Goal: Find specific page/section: Find specific page/section

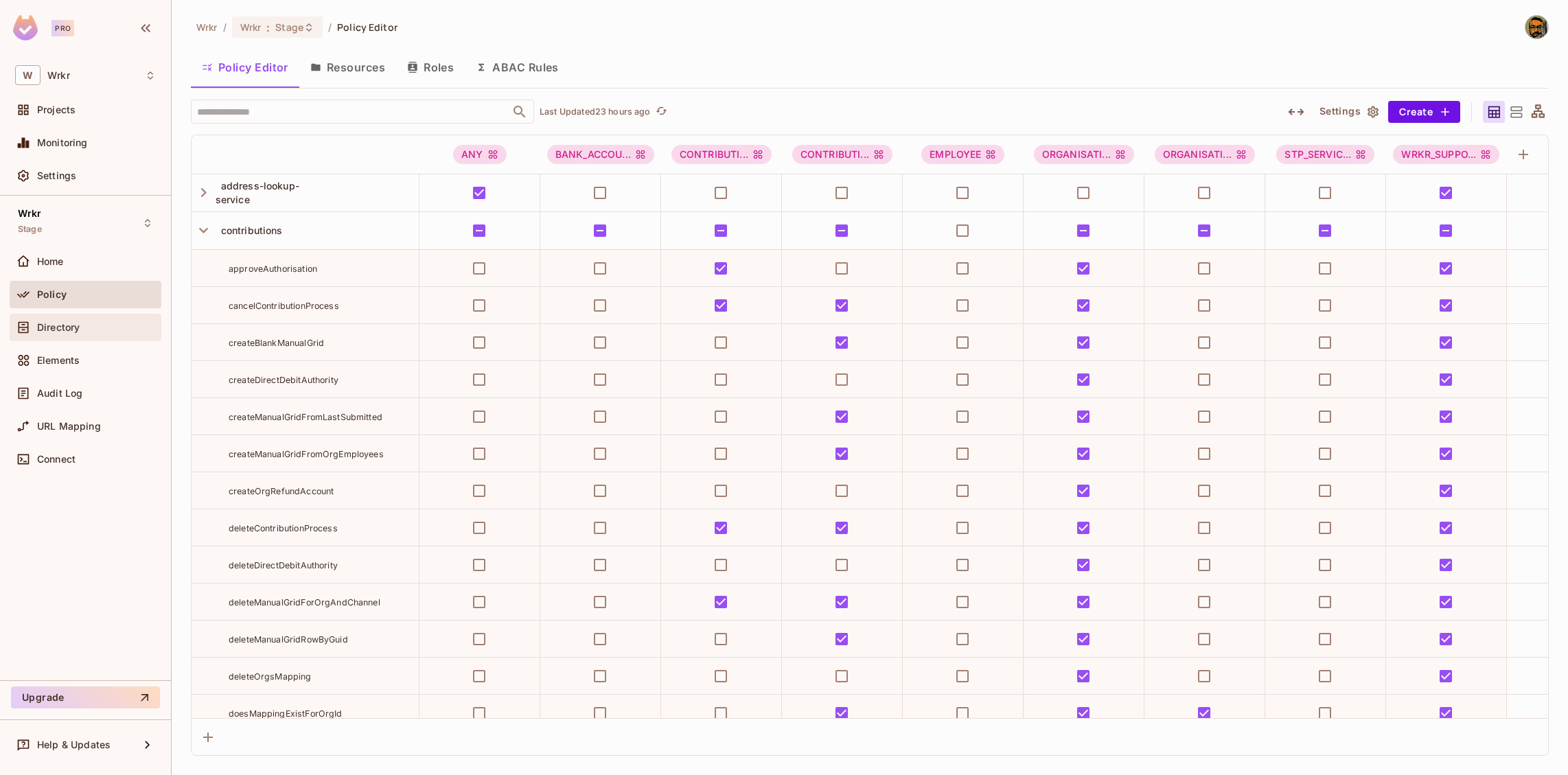
click at [48, 329] on span "Directory" at bounding box center [58, 327] width 42 height 11
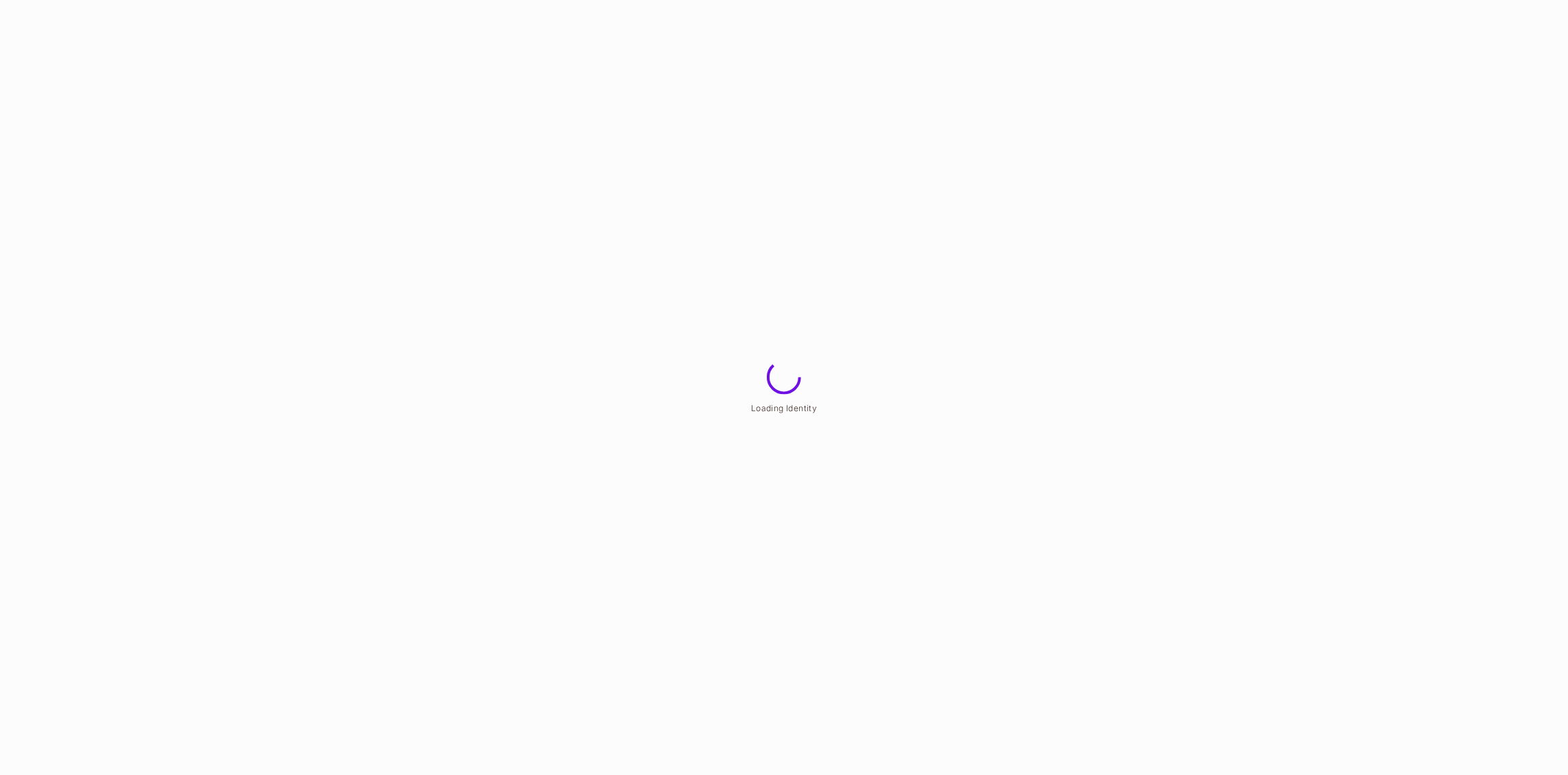
click at [57, 0] on html "Loading Identity" at bounding box center [784, 0] width 1568 height 0
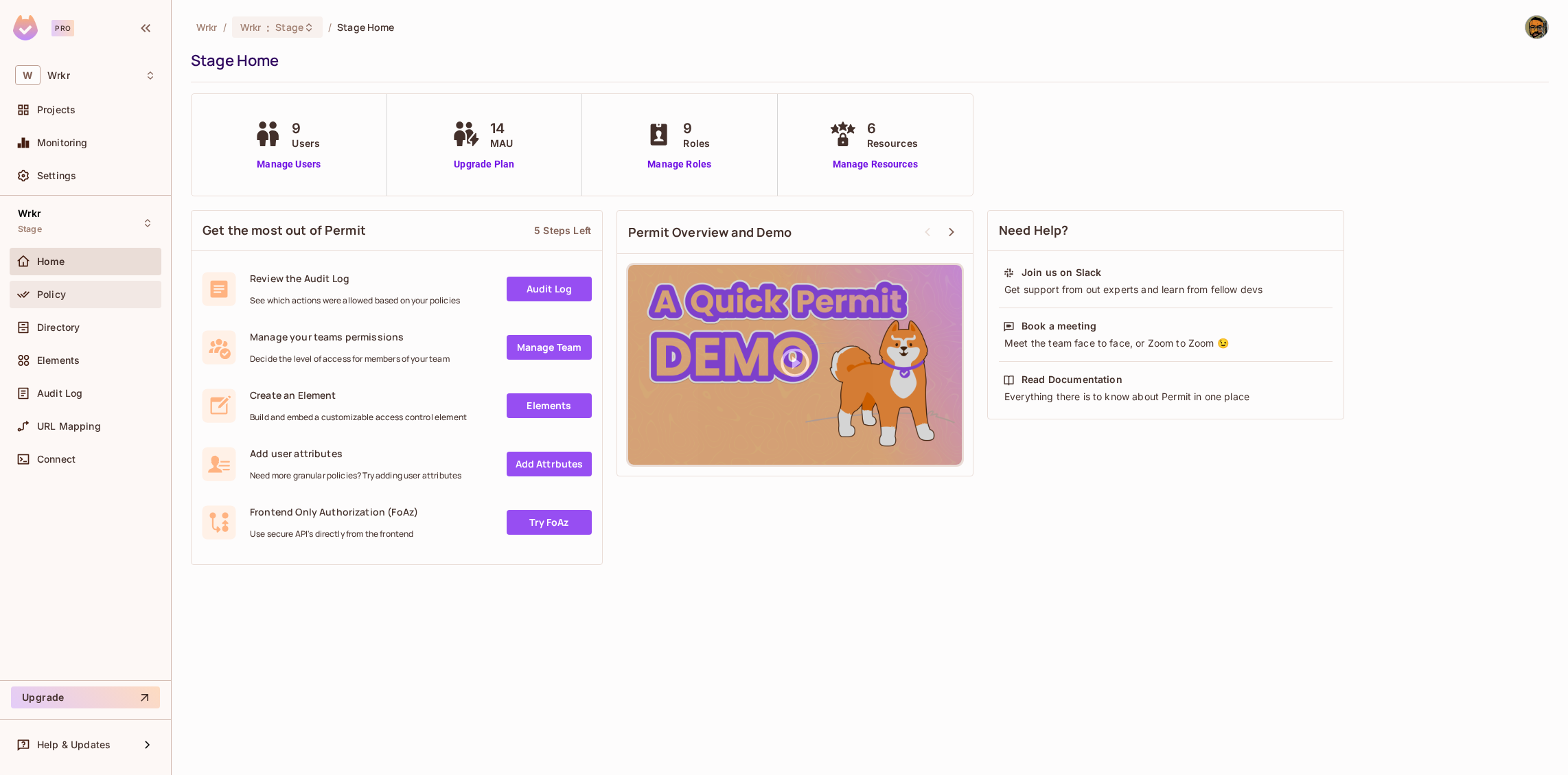
click at [77, 293] on div "Policy" at bounding box center [96, 294] width 119 height 11
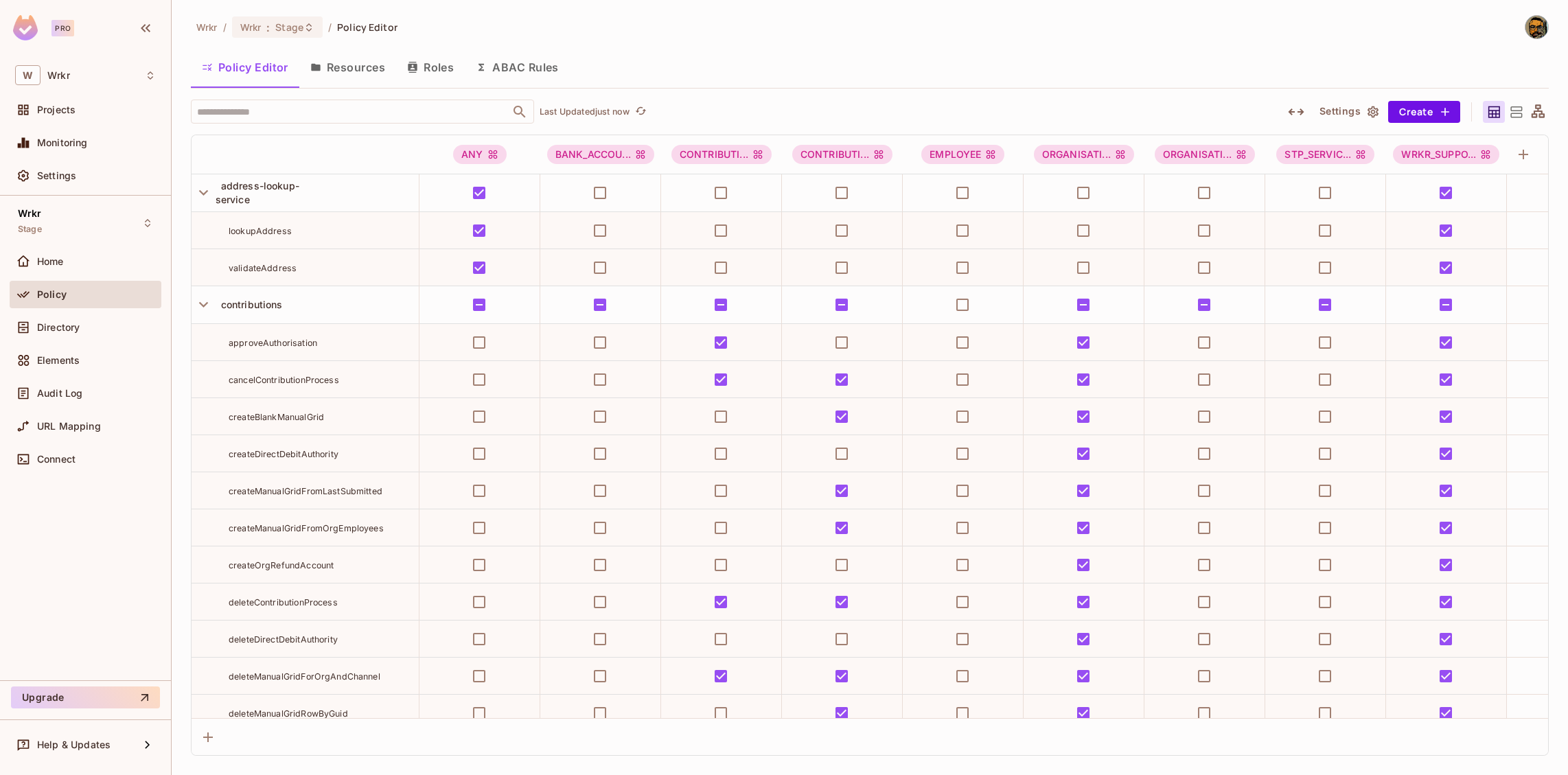
drag, startPoint x: 206, startPoint y: 303, endPoint x: 202, endPoint y: 275, distance: 28.3
click at [206, 303] on icon "button" at bounding box center [203, 305] width 9 height 6
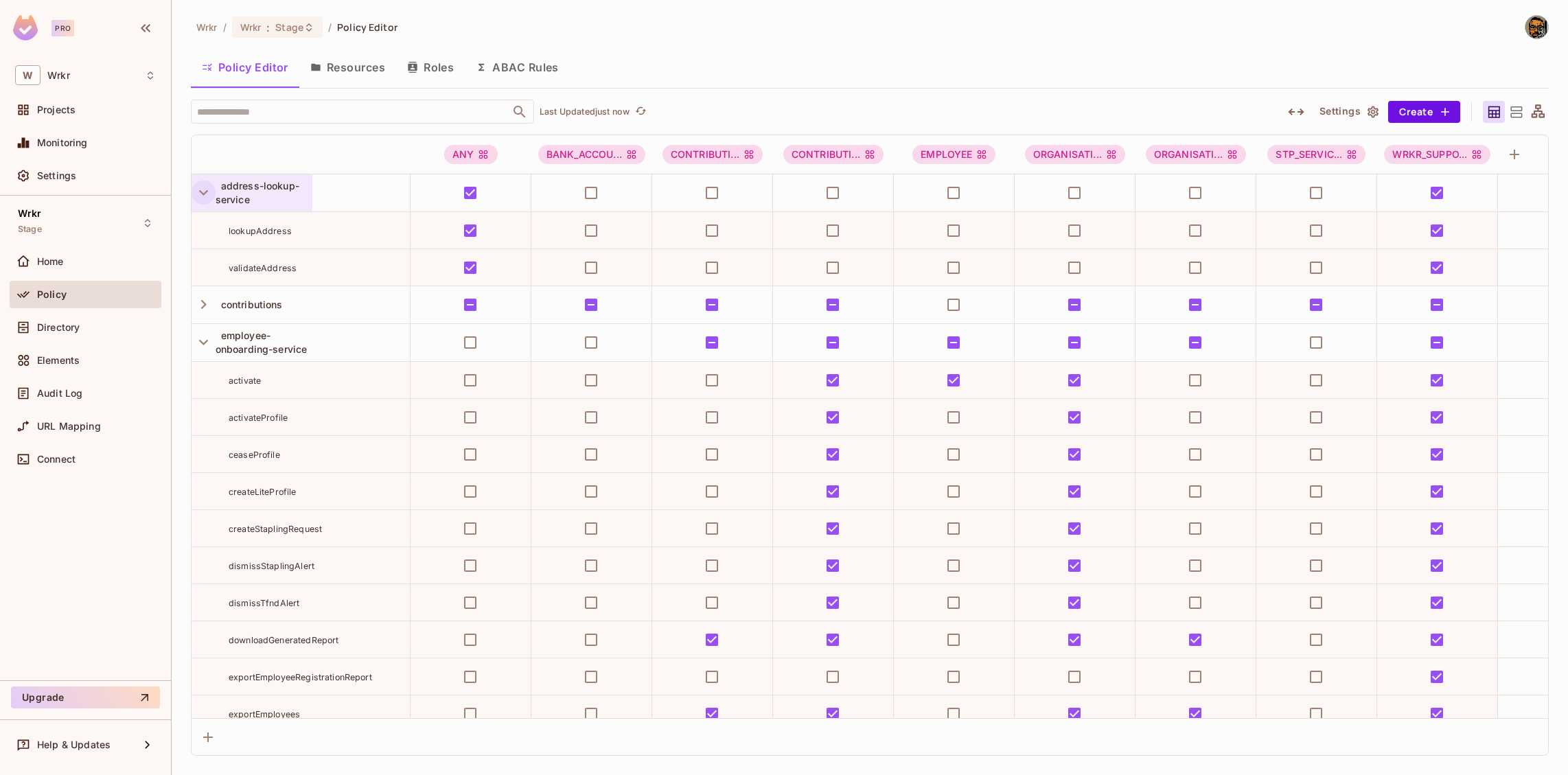
click at [206, 195] on icon "button" at bounding box center [203, 192] width 18 height 18
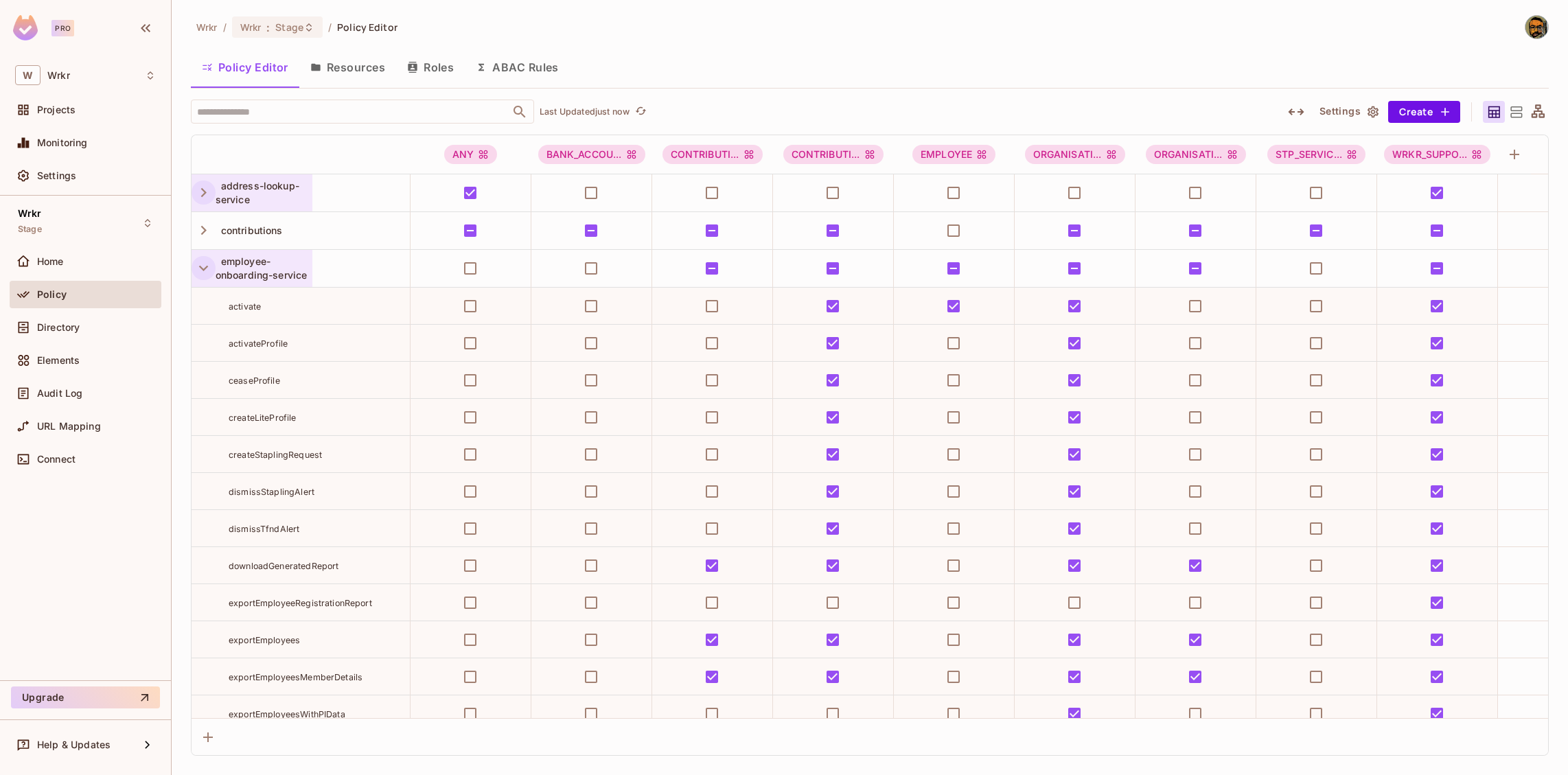
click at [195, 269] on icon "button" at bounding box center [203, 268] width 18 height 18
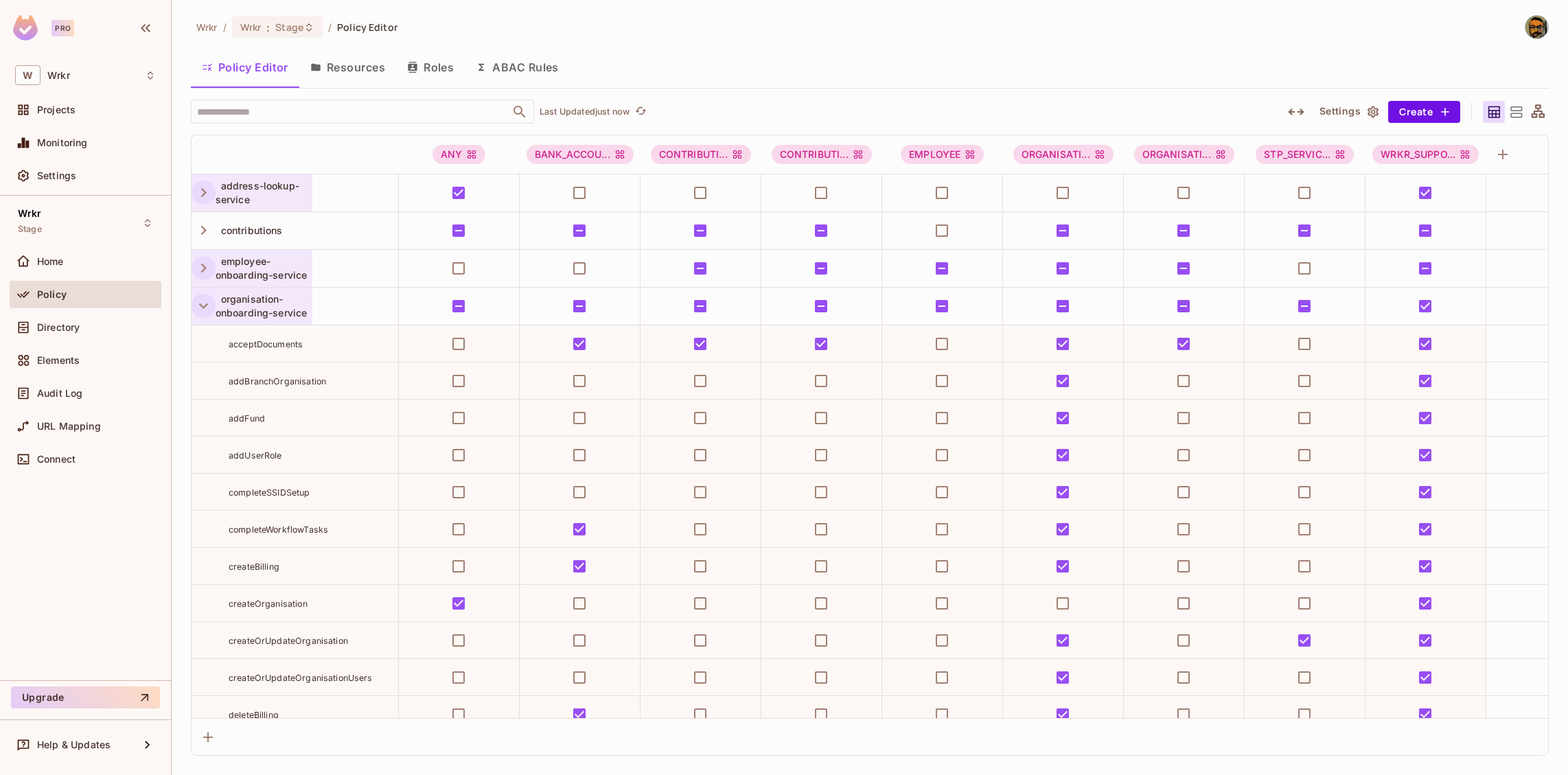
click at [198, 303] on icon "button" at bounding box center [203, 305] width 18 height 18
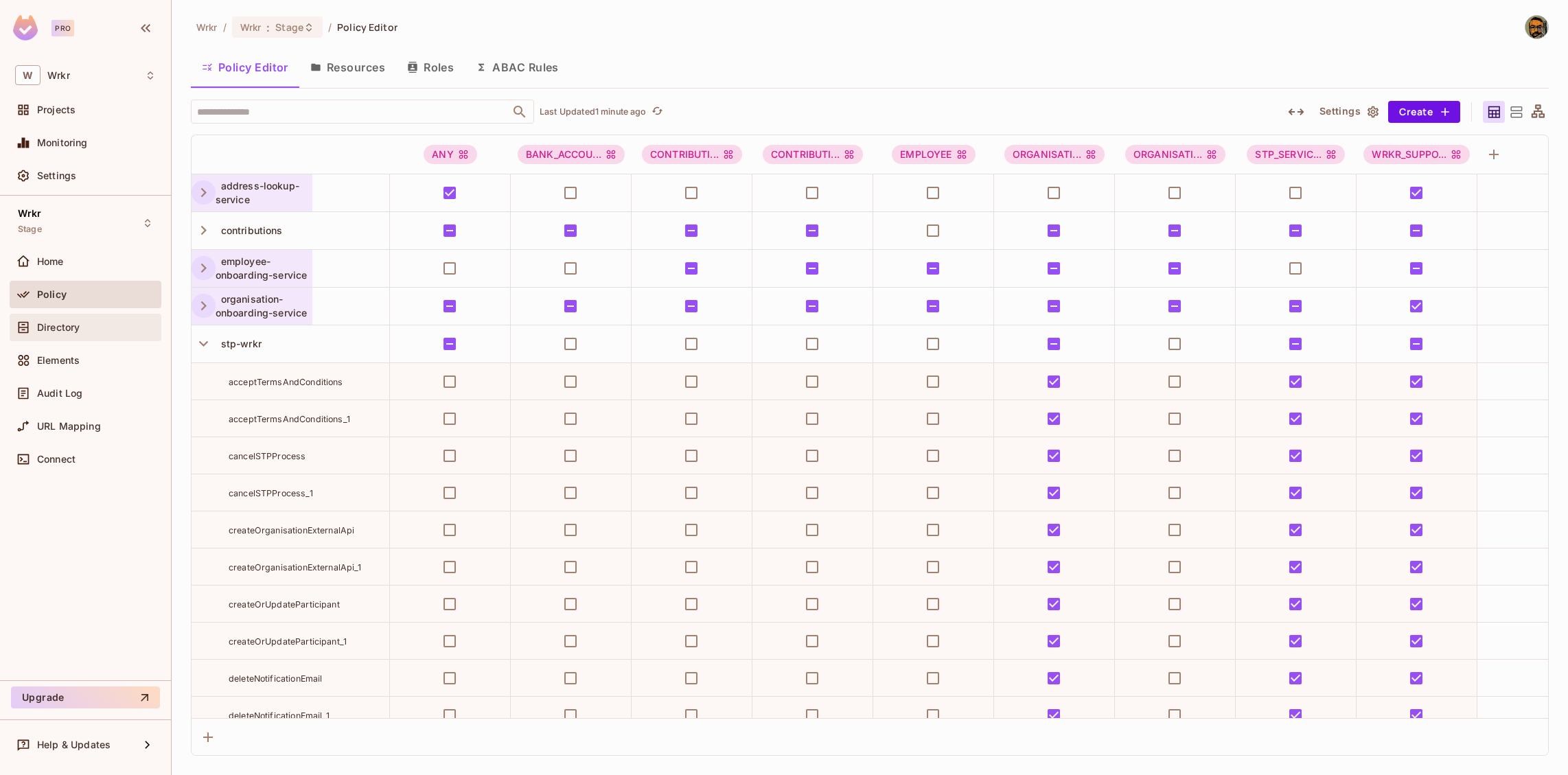
click at [92, 322] on div "Directory" at bounding box center [96, 327] width 119 height 11
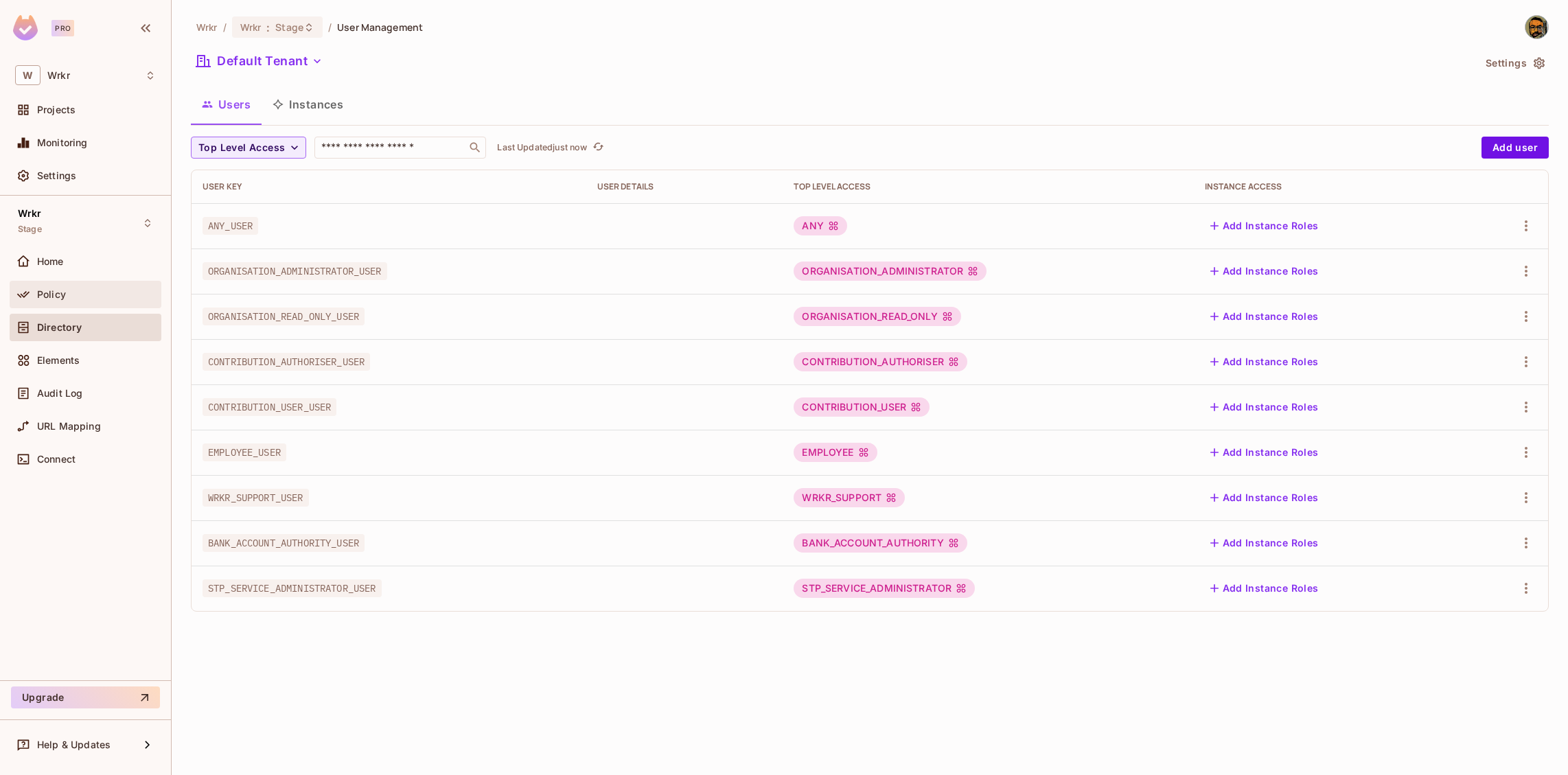
click at [47, 294] on span "Policy" at bounding box center [52, 294] width 29 height 11
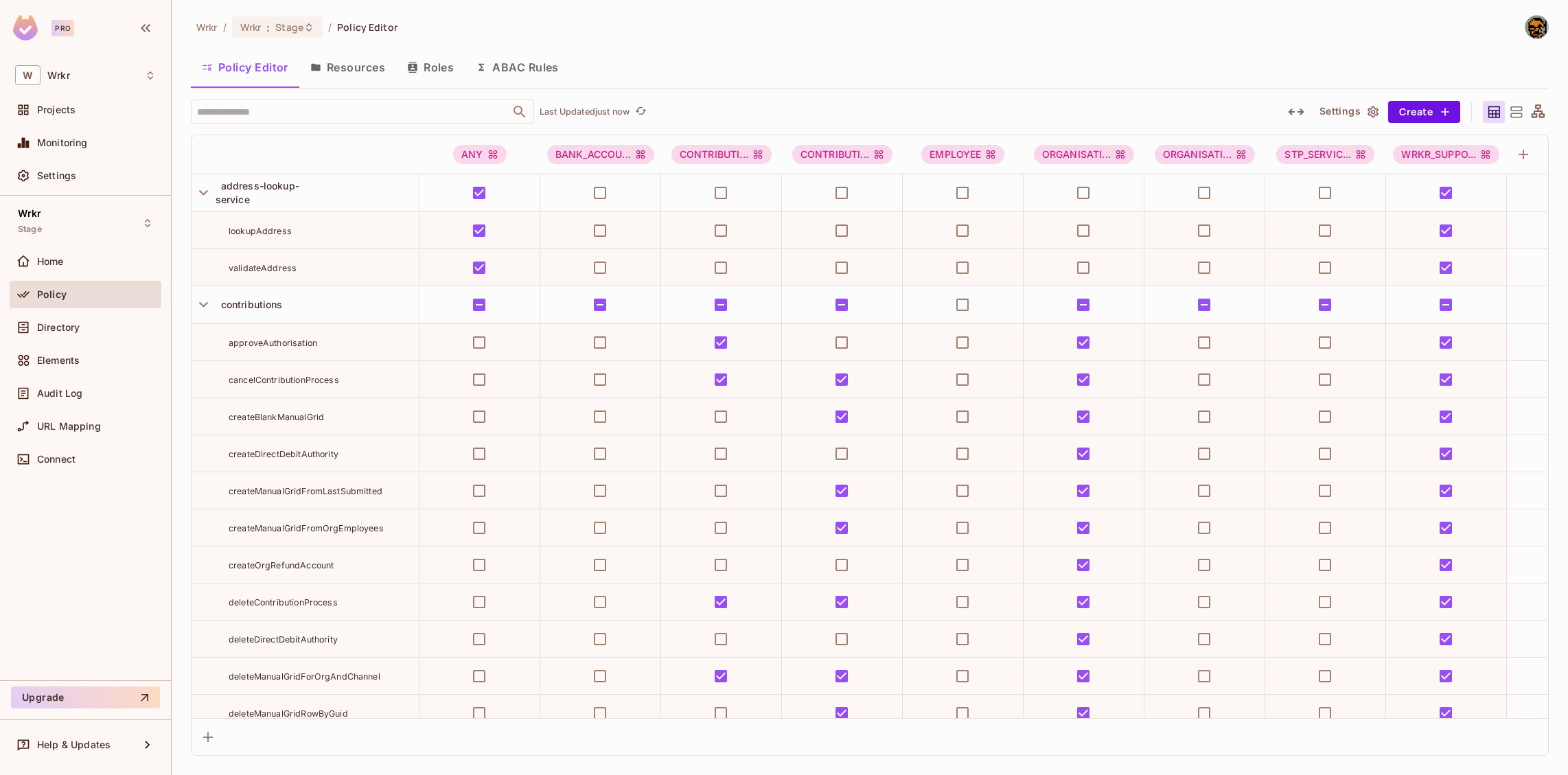
click at [441, 77] on button "Roles" at bounding box center [430, 67] width 69 height 34
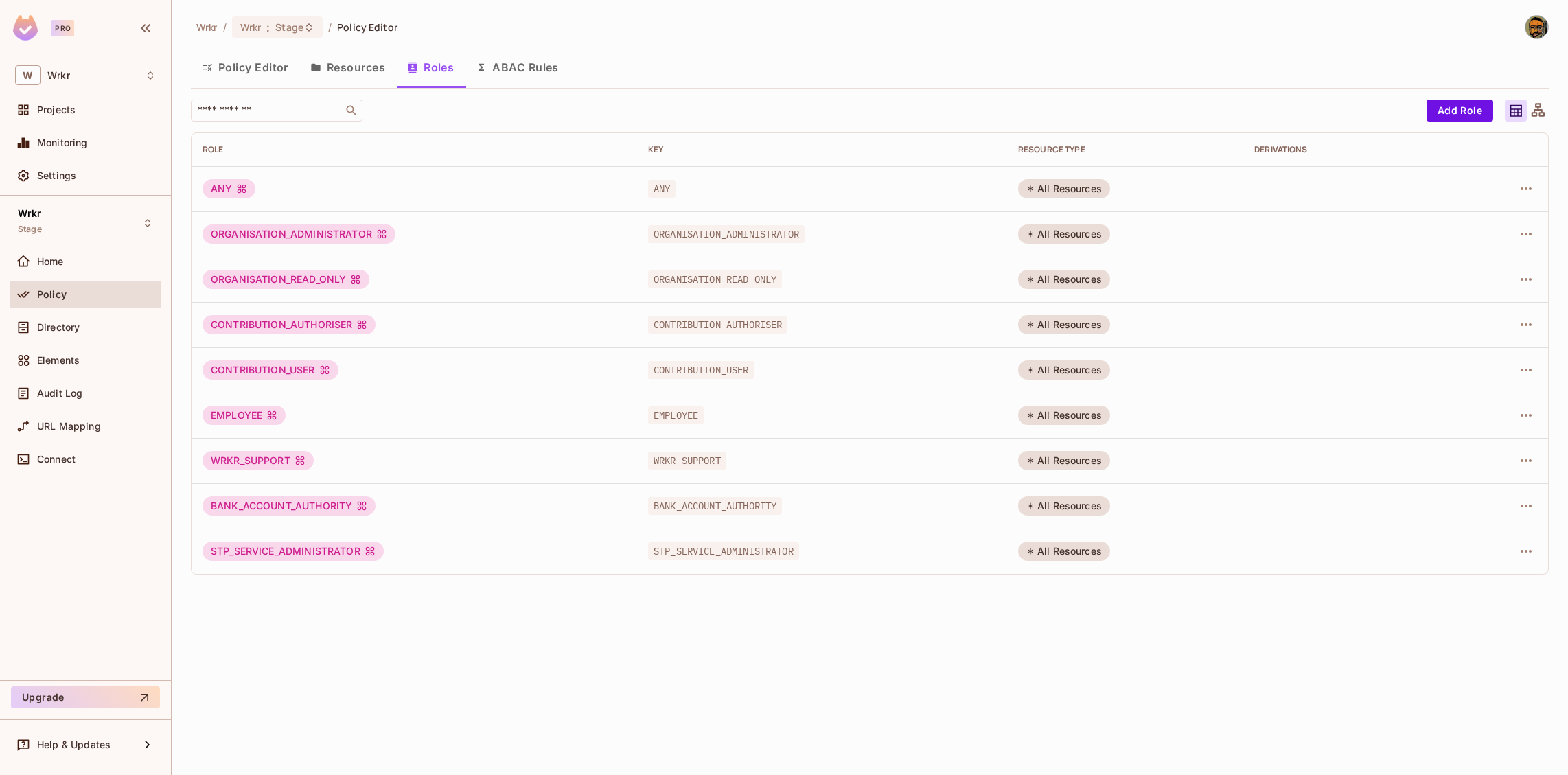
click at [710, 556] on span "STP_SERVICE_ADMINISTRATOR" at bounding box center [723, 551] width 151 height 17
copy span "STP_SERVICE_ADMINISTRATOR"
click at [252, 64] on button "Policy Editor" at bounding box center [245, 67] width 109 height 34
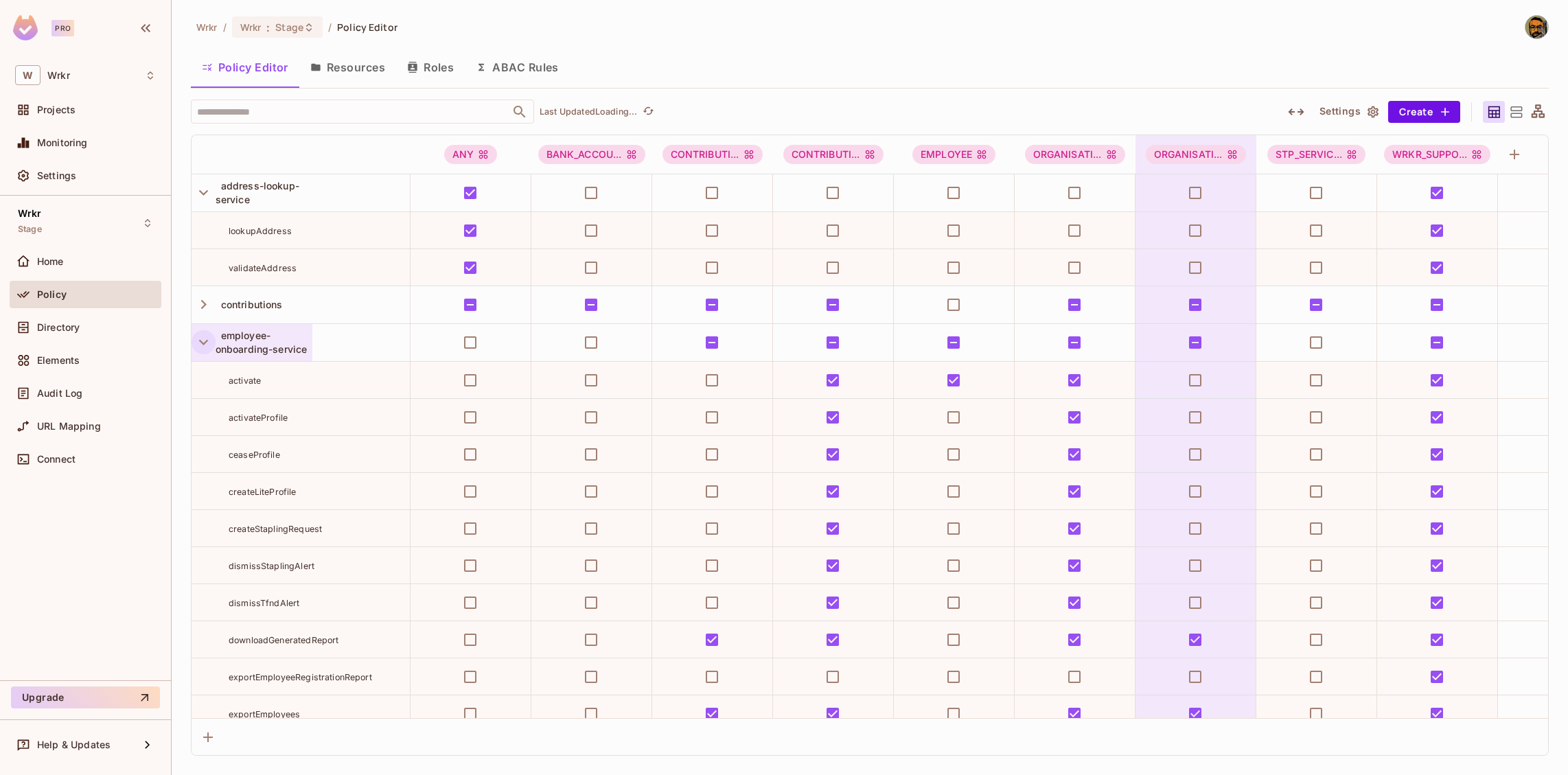
click at [203, 303] on icon "button" at bounding box center [203, 304] width 18 height 18
click at [202, 335] on icon "button" at bounding box center [203, 342] width 18 height 18
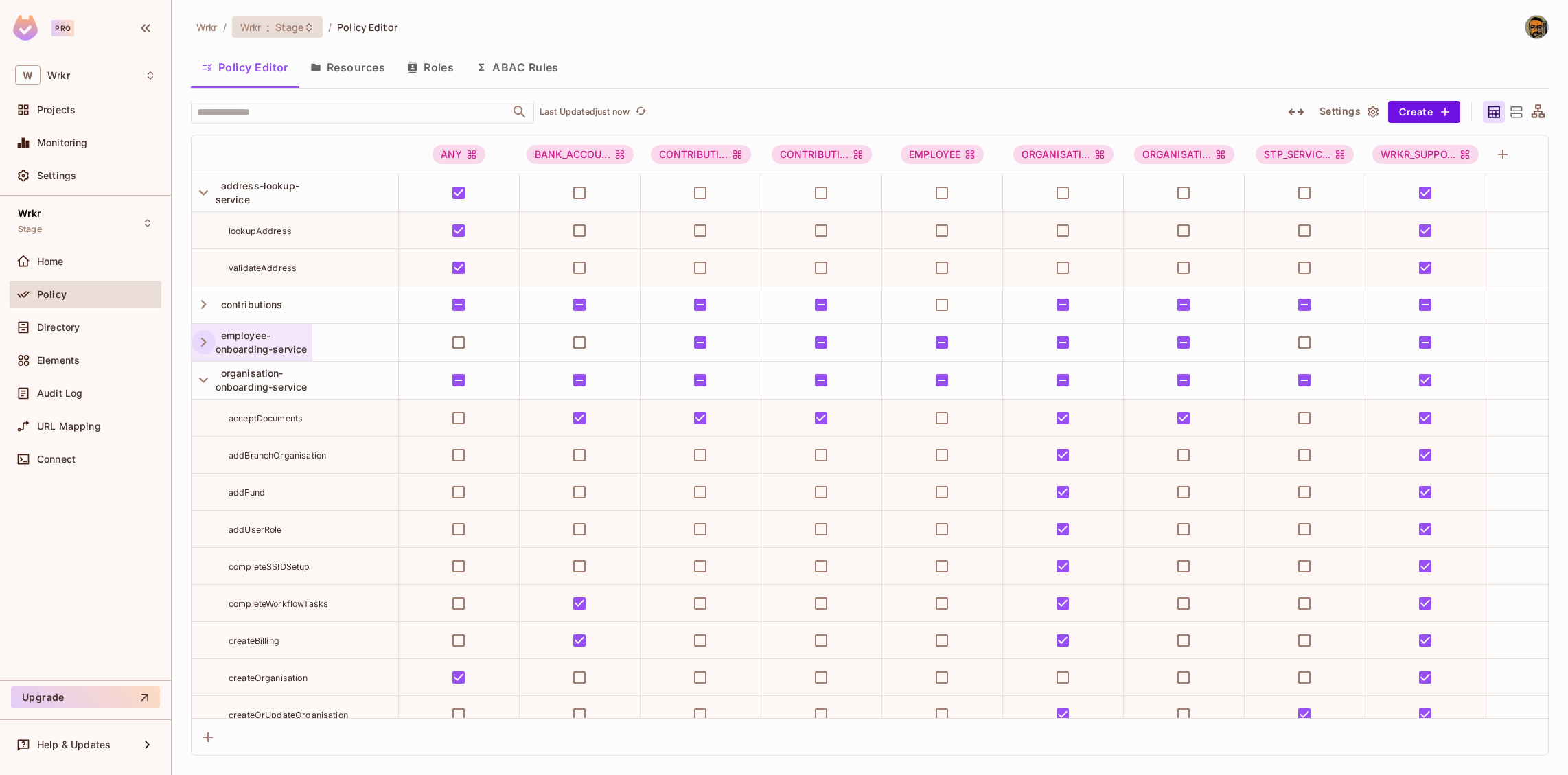
click at [286, 32] on span "Stage" at bounding box center [290, 27] width 28 height 13
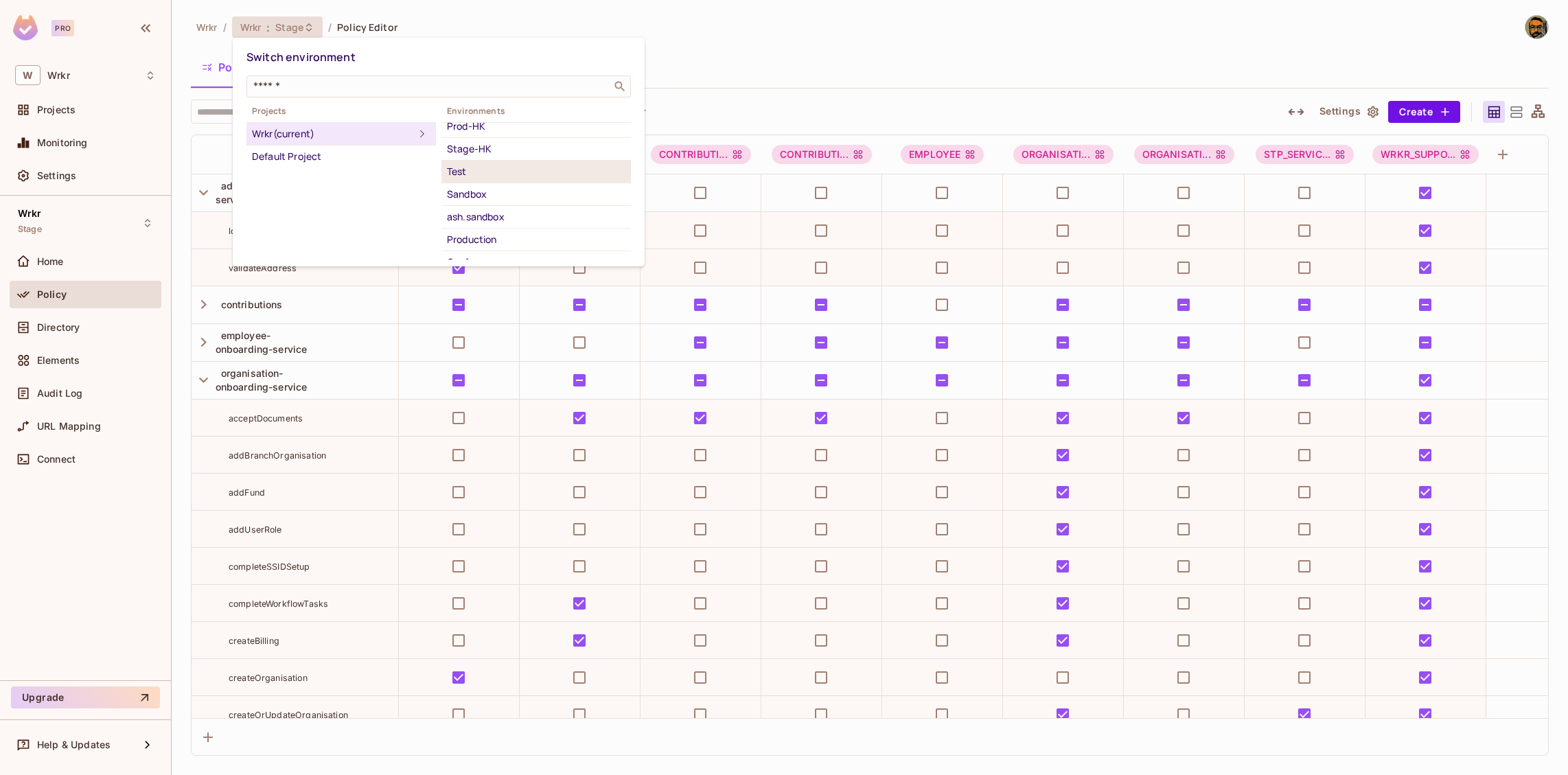
scroll to position [77, 0]
click at [493, 236] on div "Production" at bounding box center [536, 237] width 179 height 17
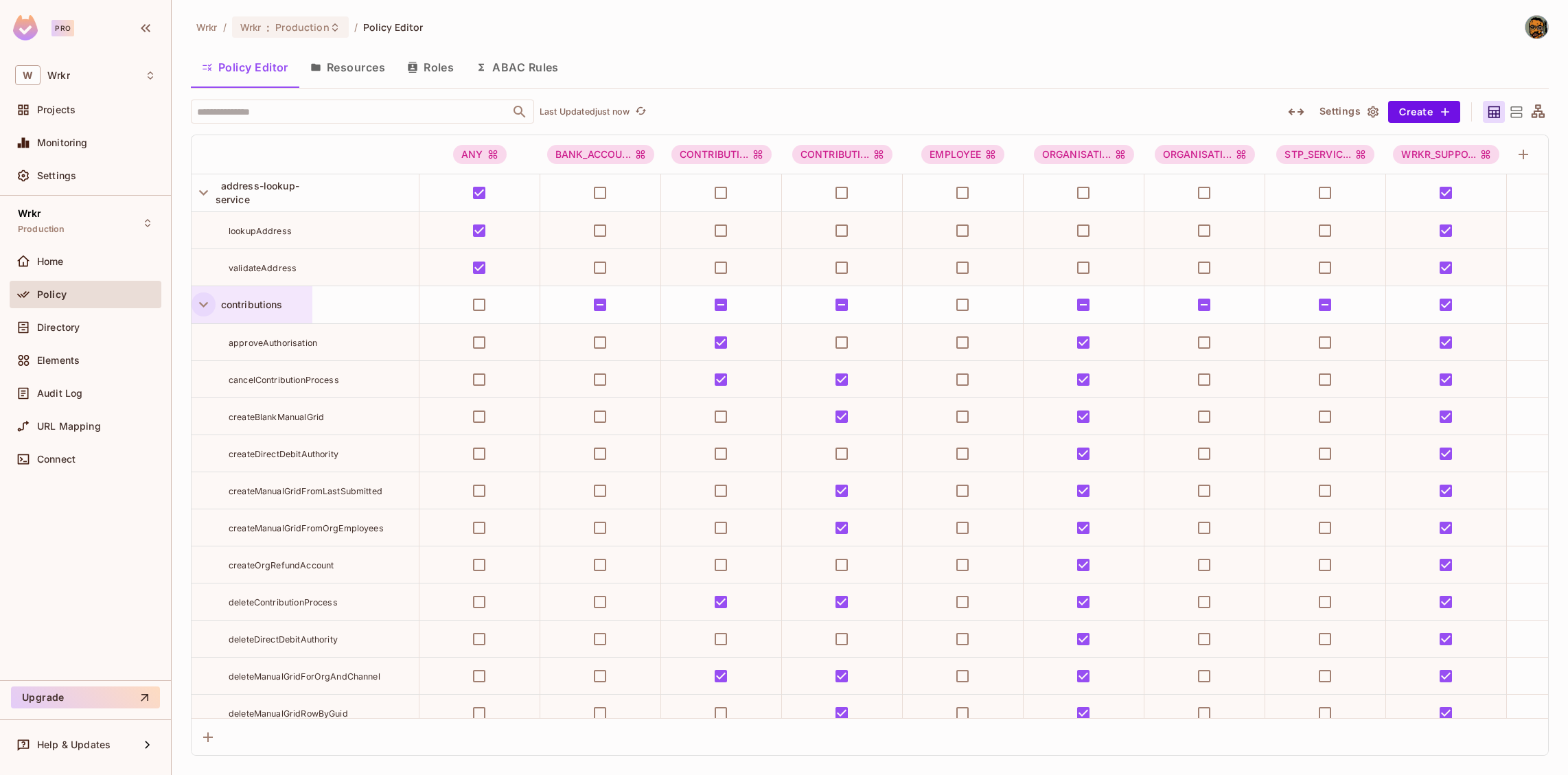
click at [203, 305] on icon "button" at bounding box center [203, 305] width 9 height 6
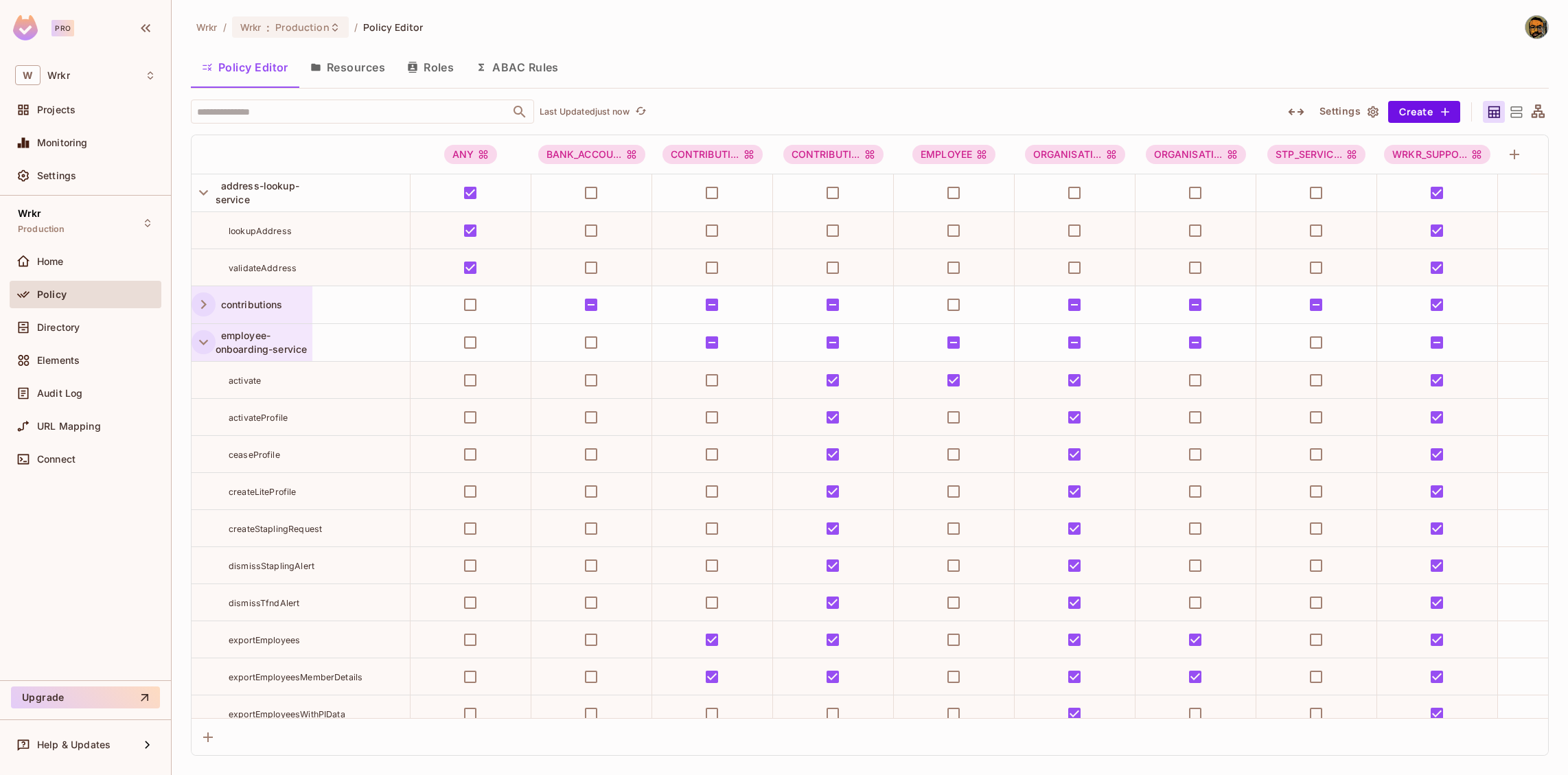
click at [201, 340] on icon "button" at bounding box center [203, 342] width 18 height 18
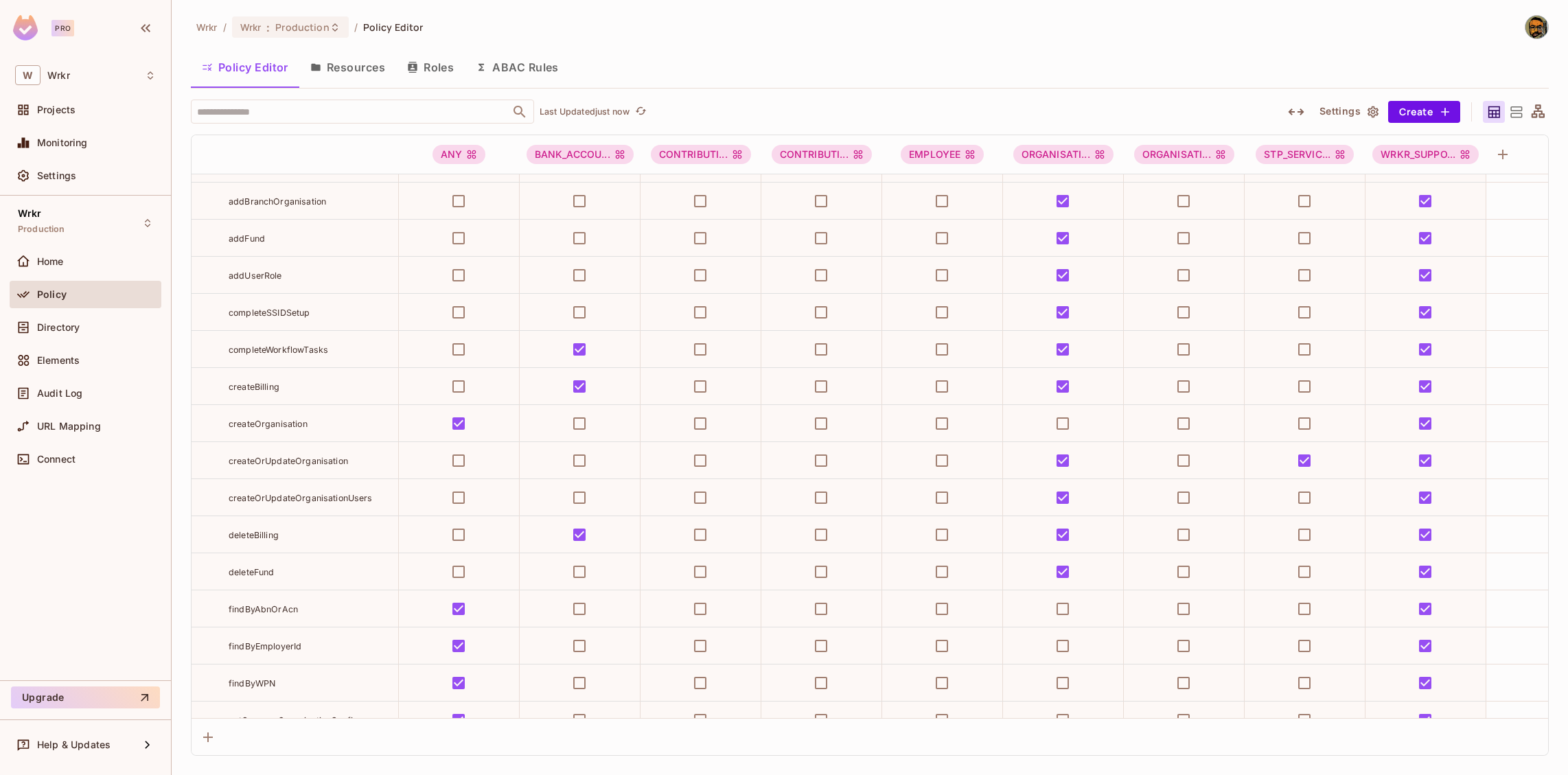
scroll to position [0, 0]
